Goal: Transaction & Acquisition: Purchase product/service

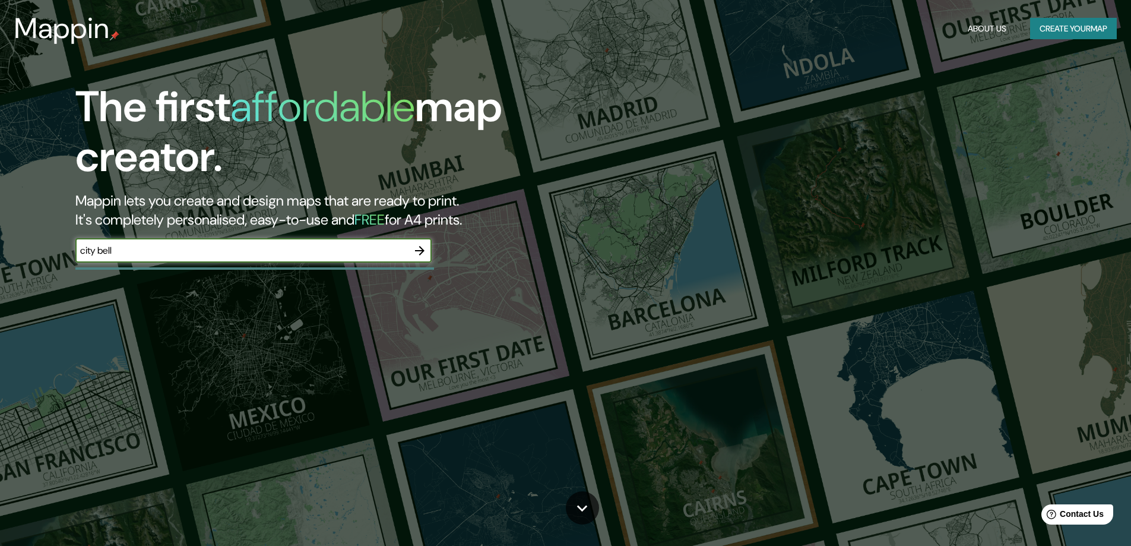
type input "city bell"
click at [425, 248] on icon "button" at bounding box center [420, 250] width 14 height 14
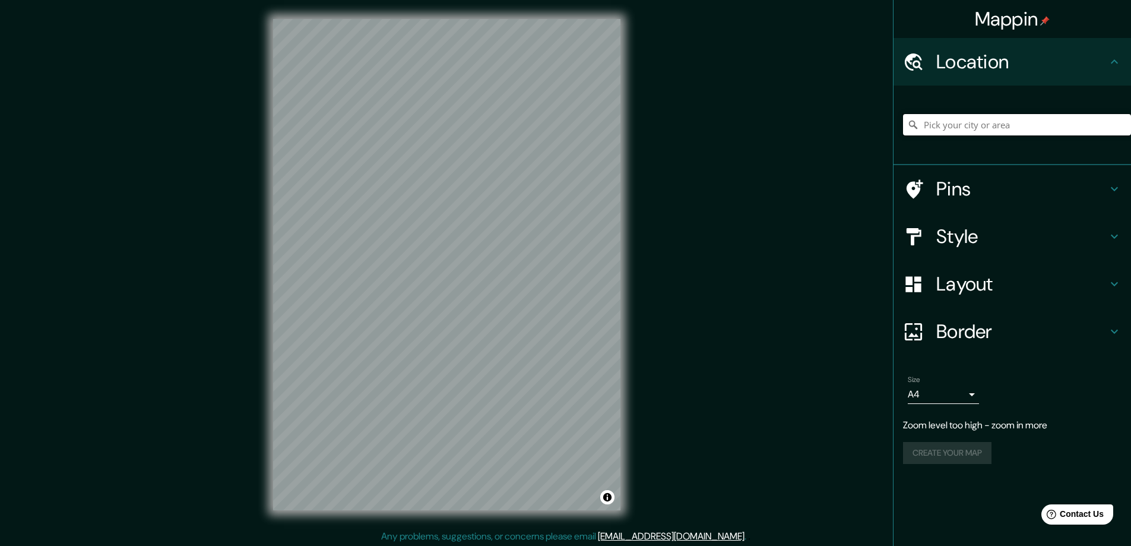
click at [960, 116] on input "Pick your city or area" at bounding box center [1017, 124] width 228 height 21
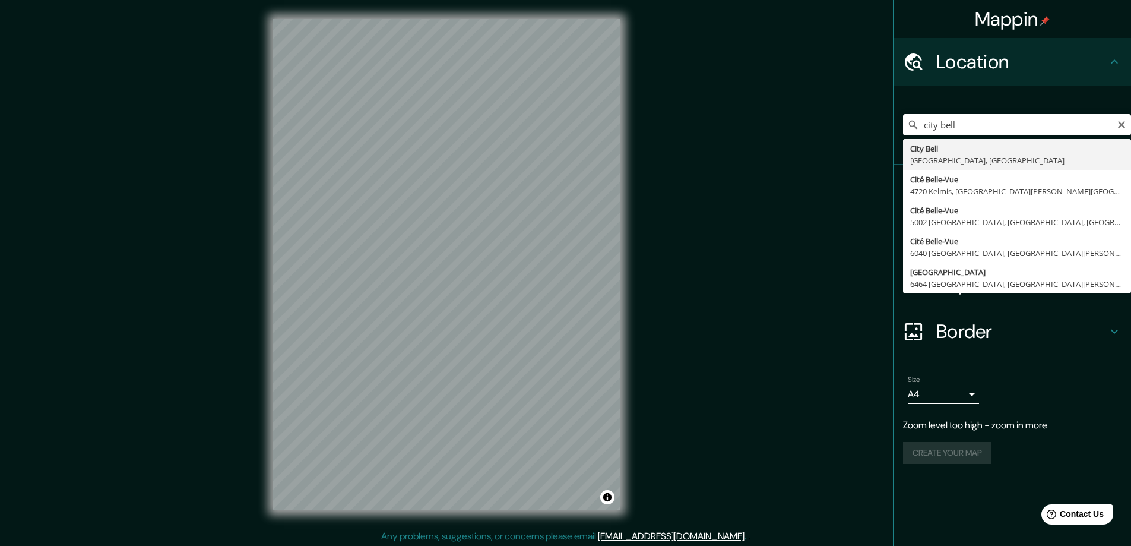
type input "City Bell, [GEOGRAPHIC_DATA], [GEOGRAPHIC_DATA]"
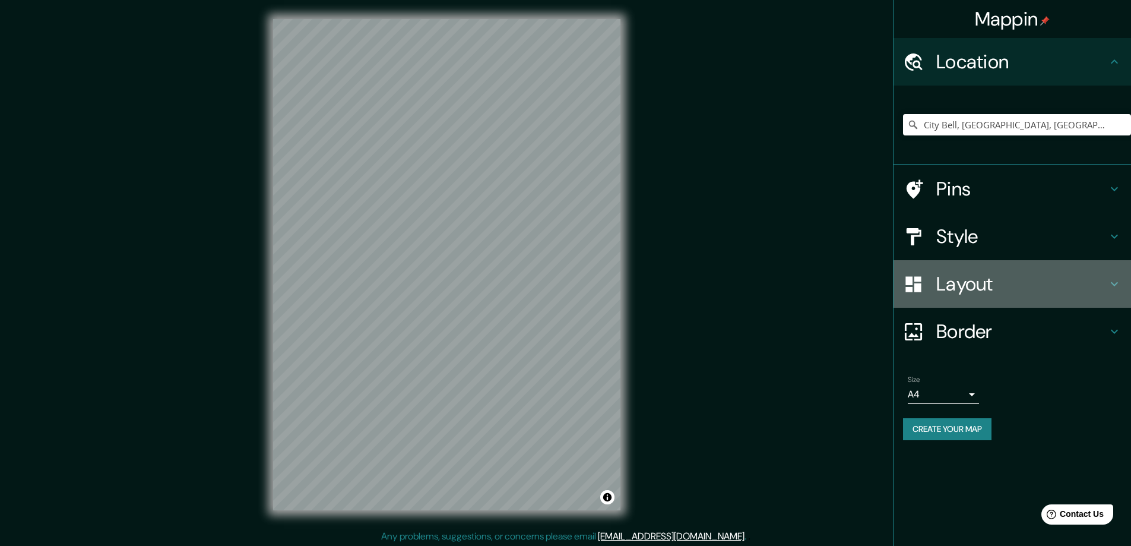
click at [1094, 289] on h4 "Layout" at bounding box center [1021, 284] width 171 height 24
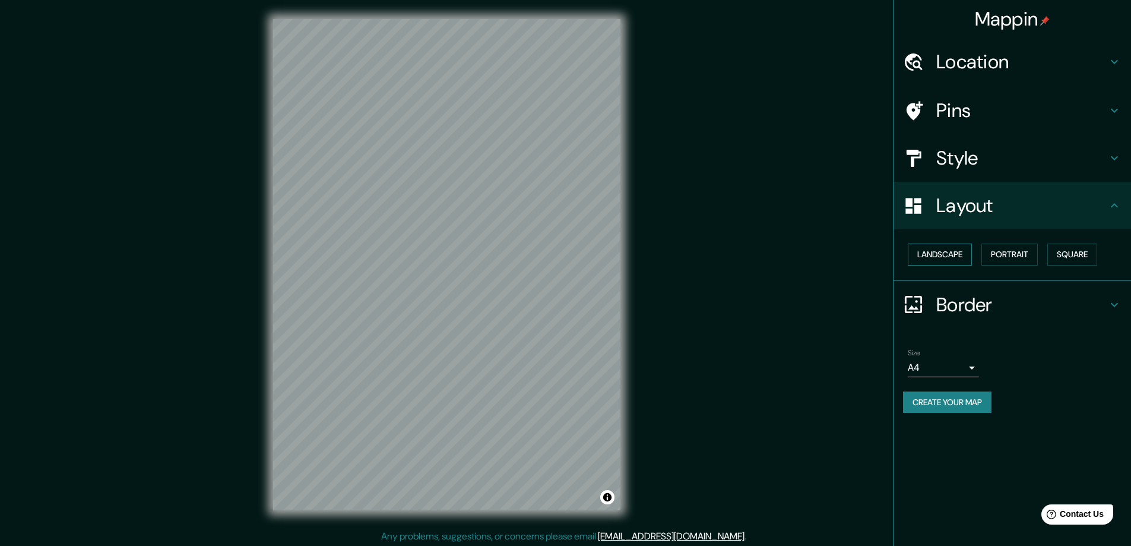
click at [946, 250] on button "Landscape" at bounding box center [940, 254] width 64 height 22
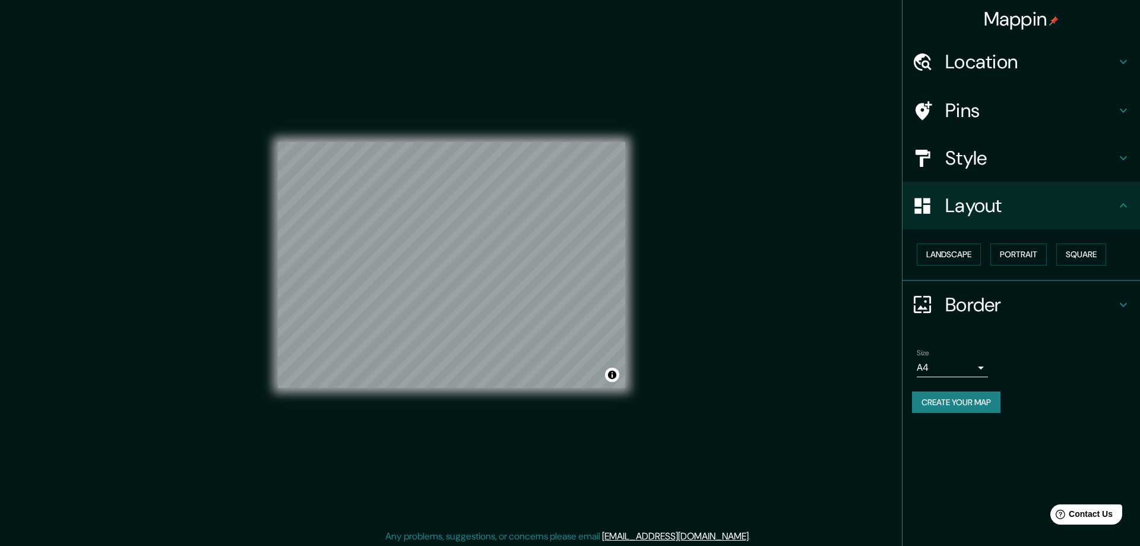
click at [949, 376] on body "Mappin Location City [GEOGRAPHIC_DATA], [GEOGRAPHIC_DATA], [GEOGRAPHIC_DATA] Pi…" at bounding box center [570, 273] width 1140 height 546
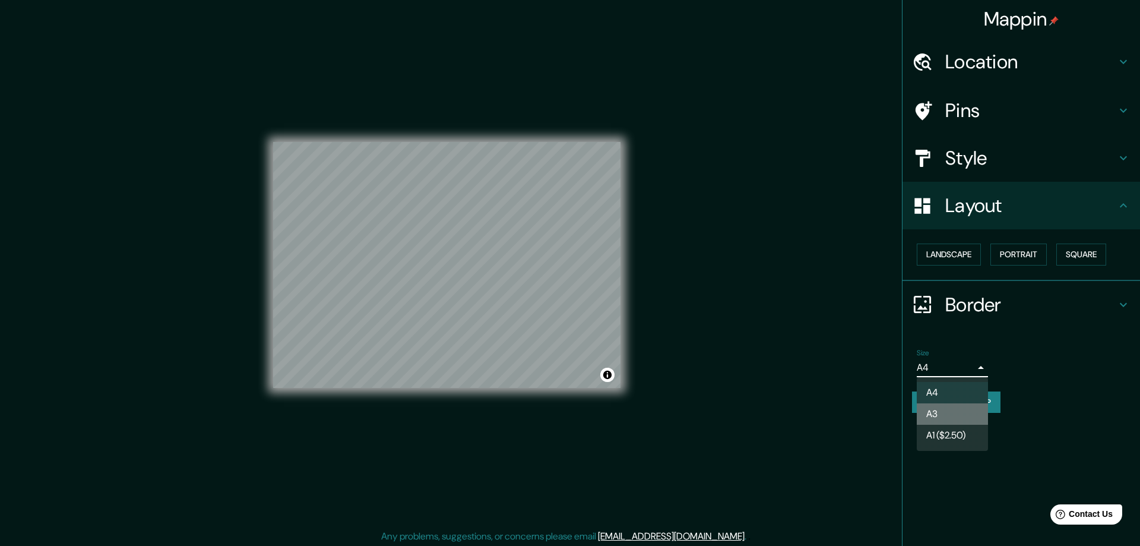
click at [962, 407] on li "A3" at bounding box center [952, 413] width 71 height 21
type input "a4"
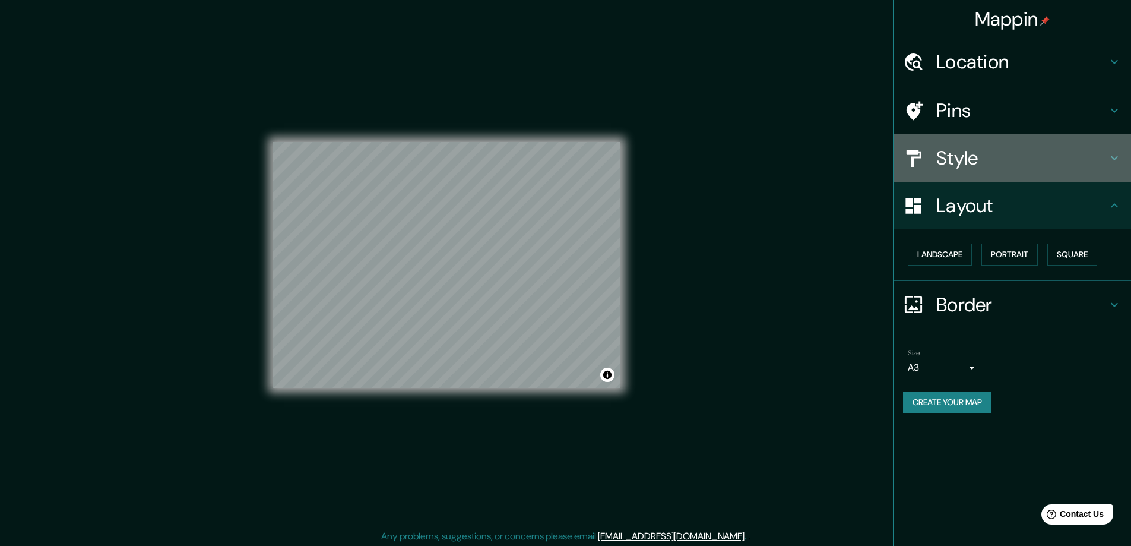
click at [1010, 157] on h4 "Style" at bounding box center [1021, 158] width 171 height 24
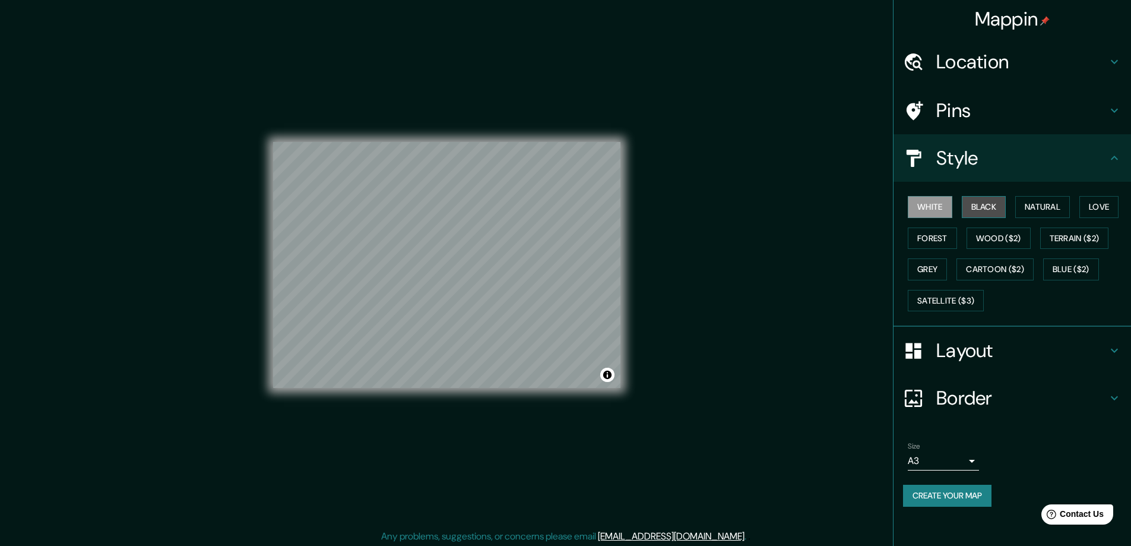
click at [990, 204] on button "Black" at bounding box center [984, 207] width 45 height 22
click at [1054, 216] on button "Natural" at bounding box center [1042, 207] width 55 height 22
click at [1102, 207] on button "Love" at bounding box center [1098, 207] width 39 height 22
click at [939, 237] on button "Forest" at bounding box center [932, 238] width 49 height 22
click at [946, 212] on button "White" at bounding box center [930, 207] width 45 height 22
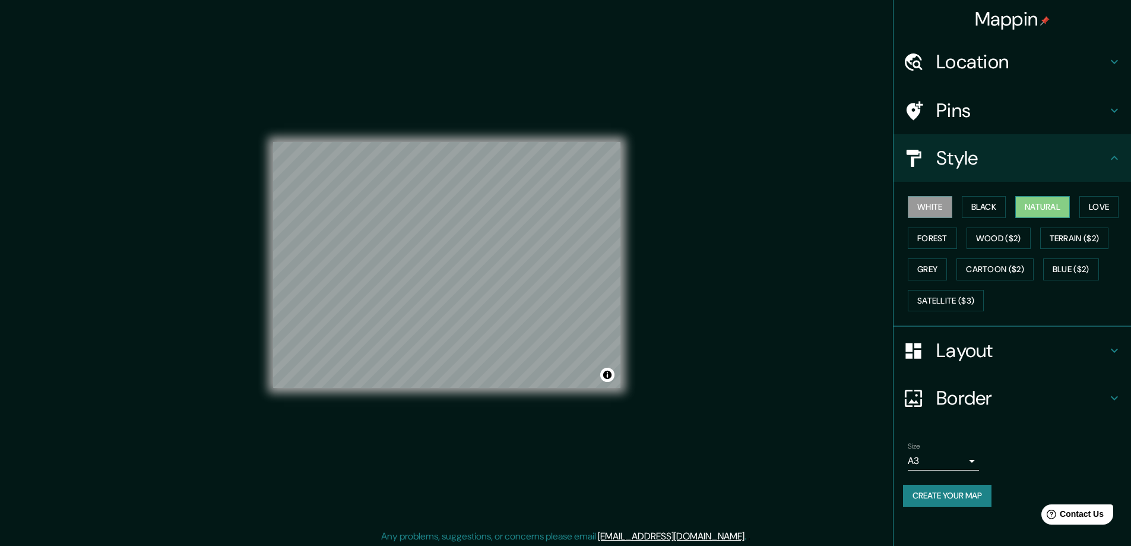
click at [1050, 203] on button "Natural" at bounding box center [1042, 207] width 55 height 22
click at [932, 203] on button "White" at bounding box center [930, 207] width 45 height 22
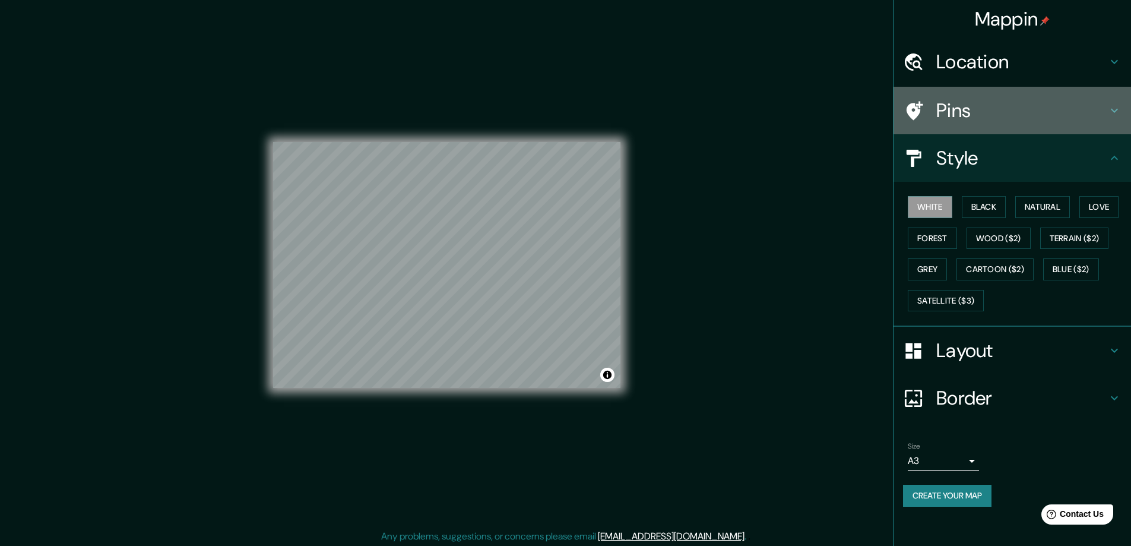
click at [978, 126] on div "Pins" at bounding box center [1012, 110] width 237 height 47
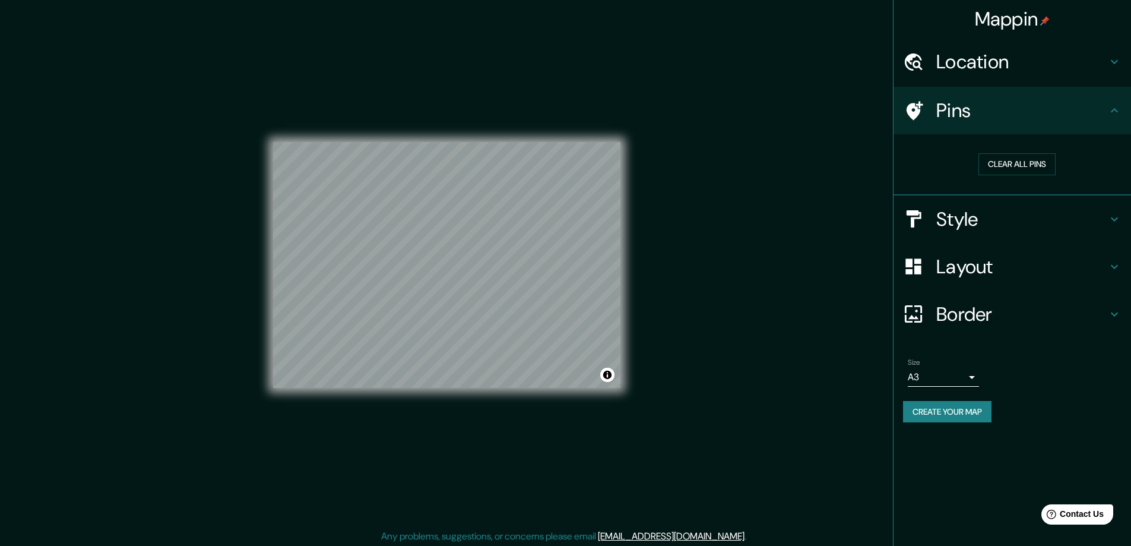
click at [996, 65] on h4 "Location" at bounding box center [1021, 62] width 171 height 24
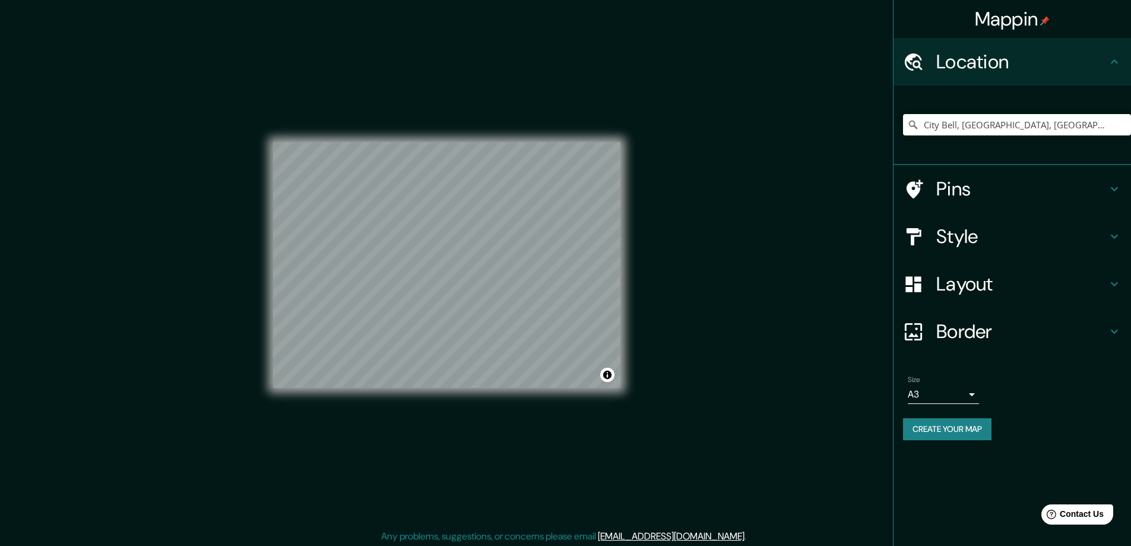
click at [1019, 201] on div "Pins" at bounding box center [1012, 188] width 237 height 47
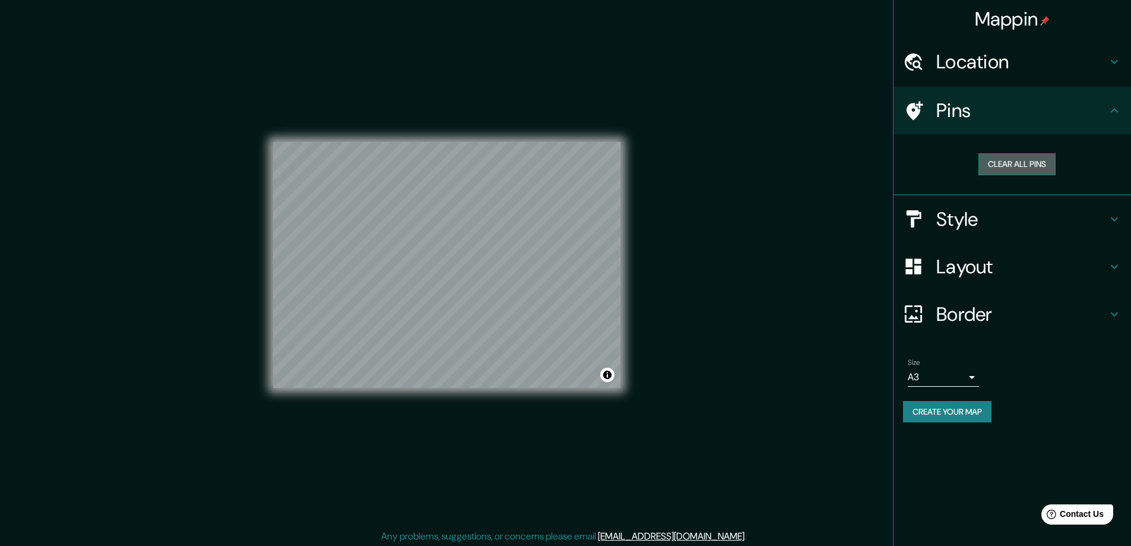
click at [1014, 168] on button "Clear all pins" at bounding box center [1016, 164] width 77 height 22
click at [605, 380] on button "Toggle attribution" at bounding box center [607, 375] width 14 height 14
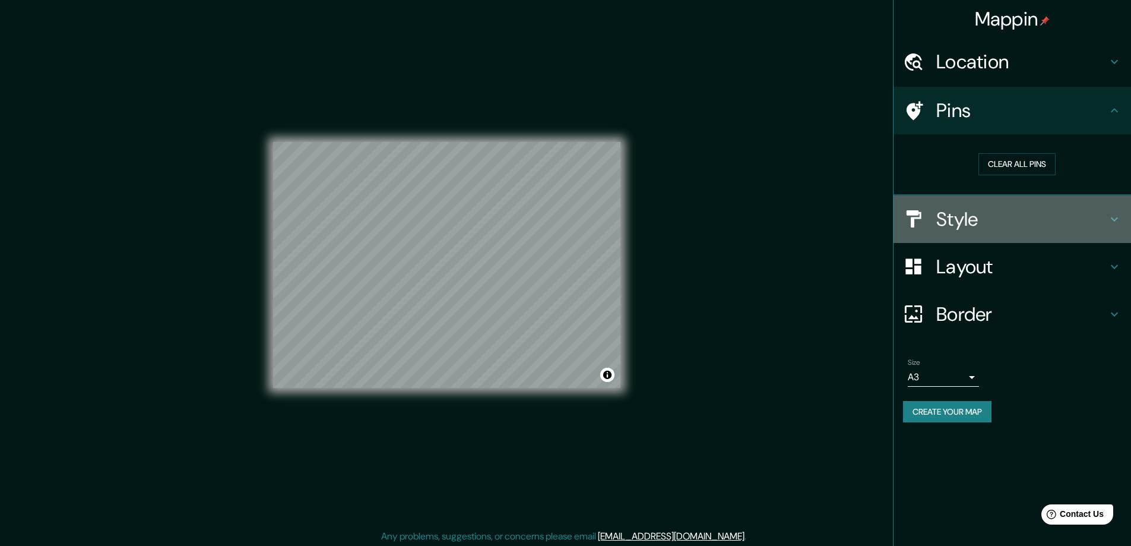
click at [1003, 224] on h4 "Style" at bounding box center [1021, 219] width 171 height 24
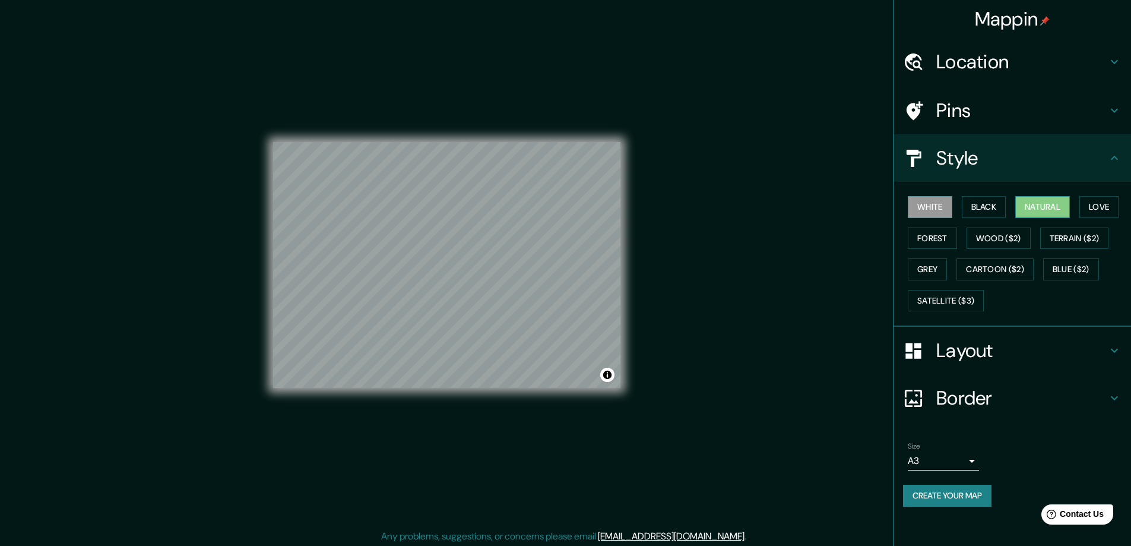
click at [1034, 207] on button "Natural" at bounding box center [1042, 207] width 55 height 22
click at [924, 200] on button "White" at bounding box center [930, 207] width 45 height 22
click at [1040, 205] on button "Natural" at bounding box center [1042, 207] width 55 height 22
click at [981, 204] on button "Black" at bounding box center [984, 207] width 45 height 22
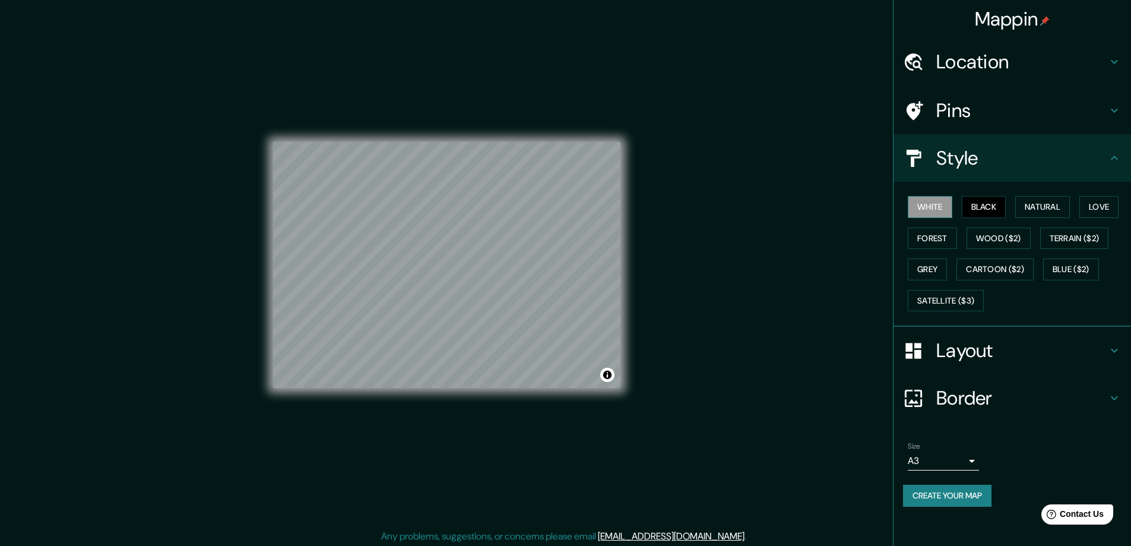
click at [926, 207] on button "White" at bounding box center [930, 207] width 45 height 22
click at [924, 230] on button "Forest" at bounding box center [932, 238] width 49 height 22
click at [925, 270] on button "Grey" at bounding box center [927, 269] width 39 height 22
click at [951, 309] on button "Satellite ($3)" at bounding box center [946, 301] width 76 height 22
click at [917, 268] on button "Grey" at bounding box center [927, 269] width 39 height 22
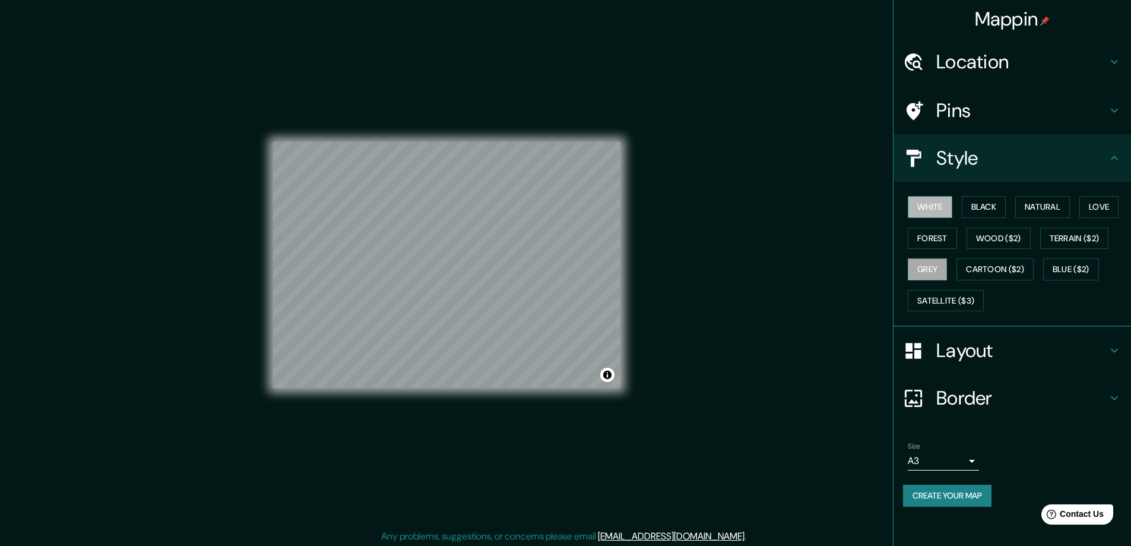
click at [915, 199] on button "White" at bounding box center [930, 207] width 45 height 22
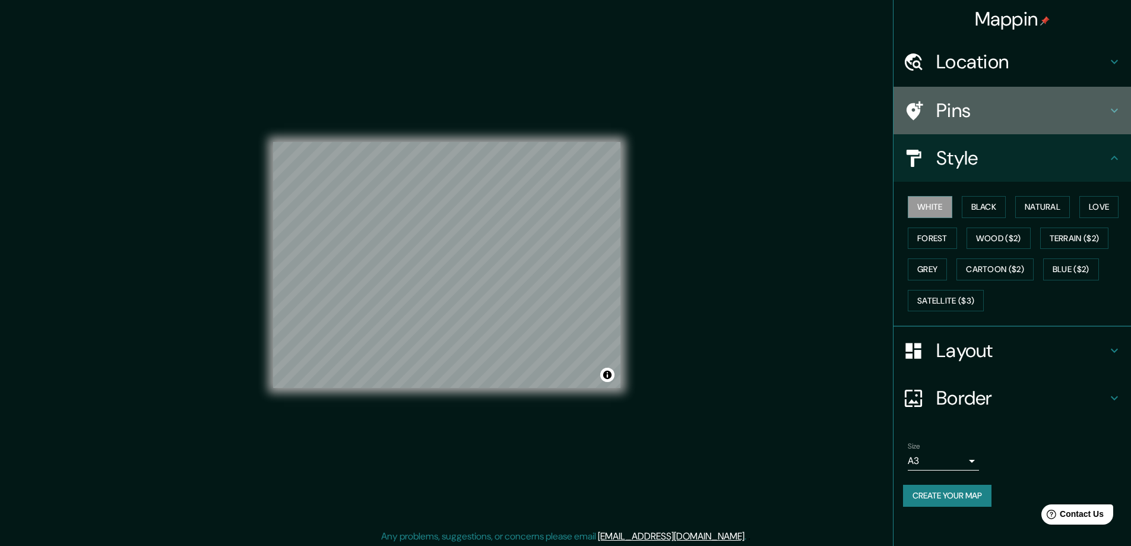
click at [1009, 118] on h4 "Pins" at bounding box center [1021, 111] width 171 height 24
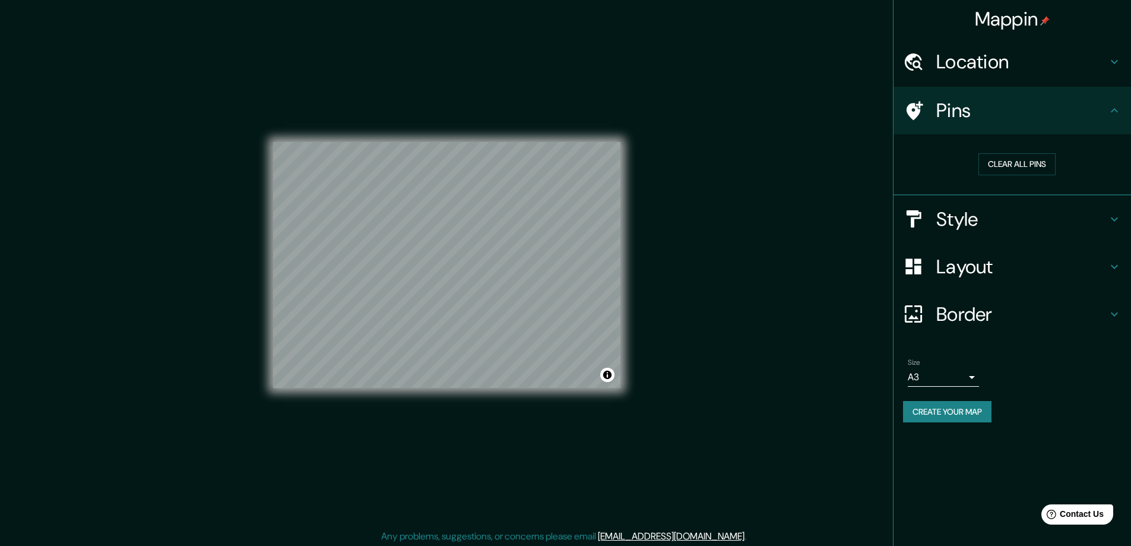
click at [959, 116] on h4 "Pins" at bounding box center [1021, 111] width 171 height 24
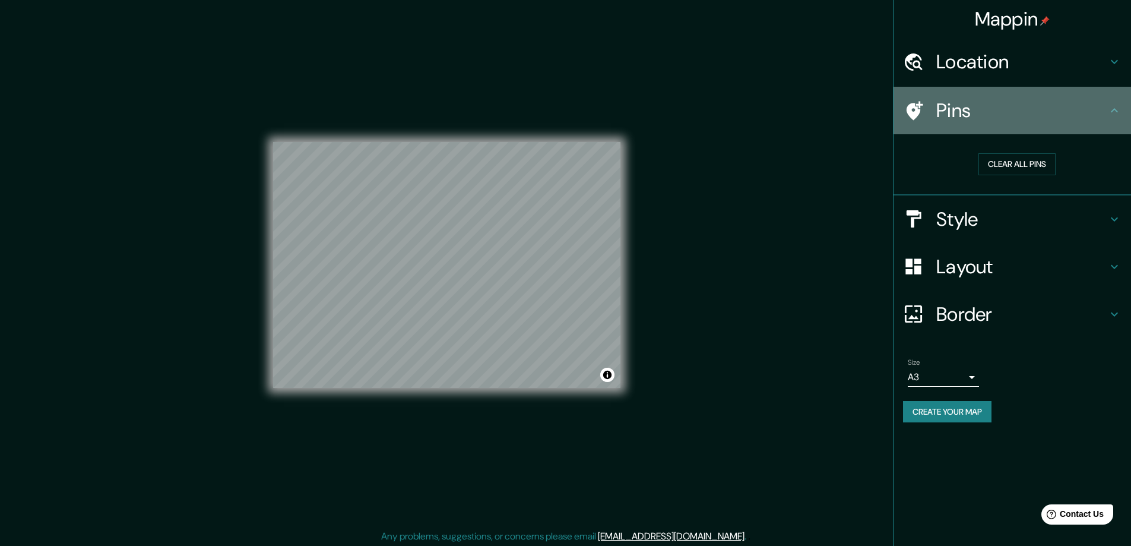
click at [909, 113] on icon at bounding box center [915, 110] width 17 height 19
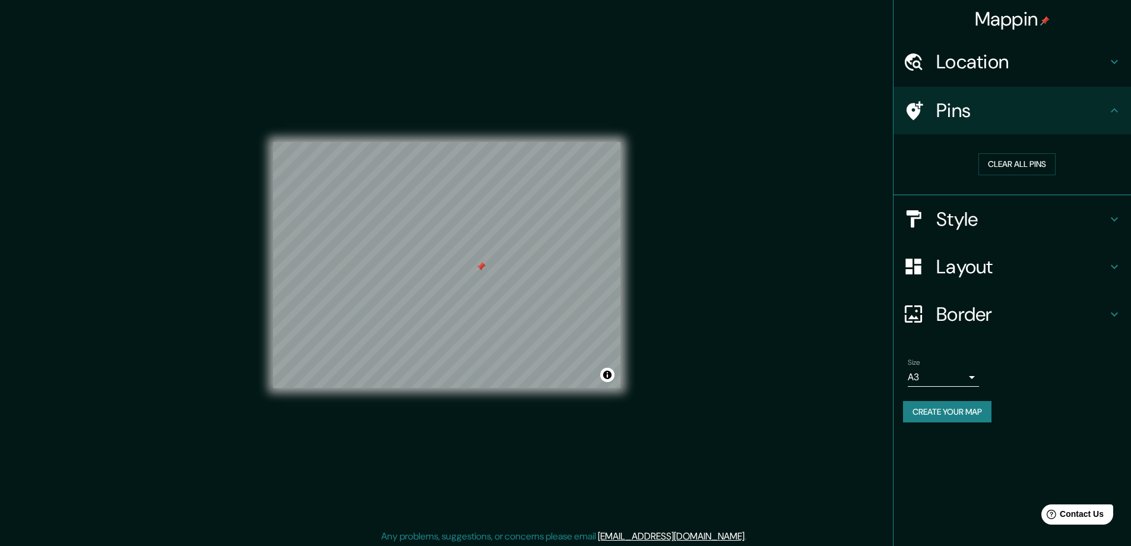
click at [478, 269] on div at bounding box center [480, 266] width 9 height 9
click at [993, 161] on button "Clear all pins" at bounding box center [1016, 164] width 77 height 22
click at [975, 71] on h4 "Location" at bounding box center [1021, 62] width 171 height 24
